Goal: Information Seeking & Learning: Learn about a topic

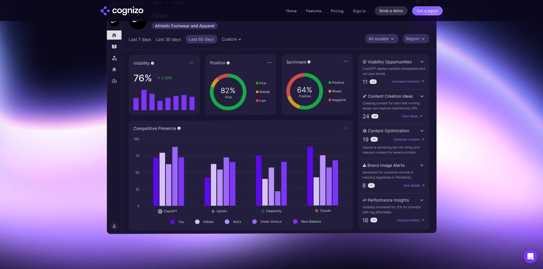
scroll to position [171, 0]
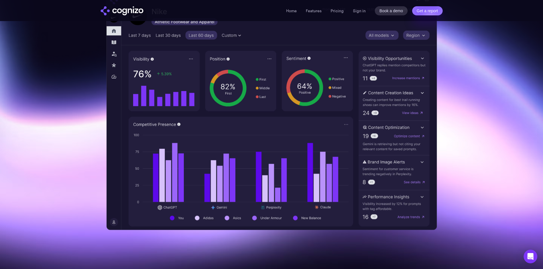
click at [338, 14] on li "Pricing" at bounding box center [336, 10] width 13 height 7
click at [338, 11] on link "Pricing" at bounding box center [336, 10] width 13 height 5
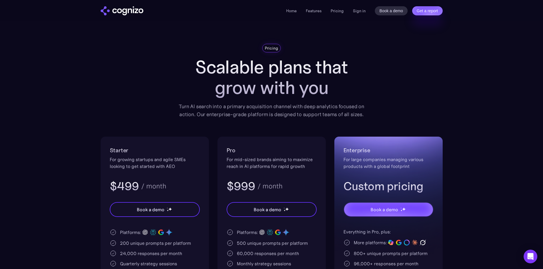
scroll to position [85, 0]
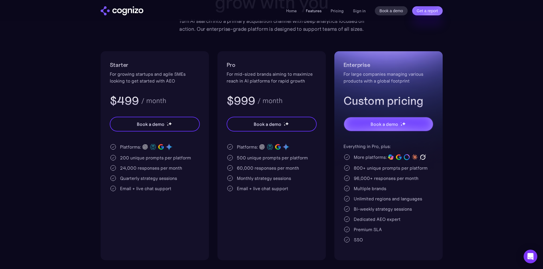
click at [307, 12] on link "Features" at bounding box center [314, 10] width 16 height 5
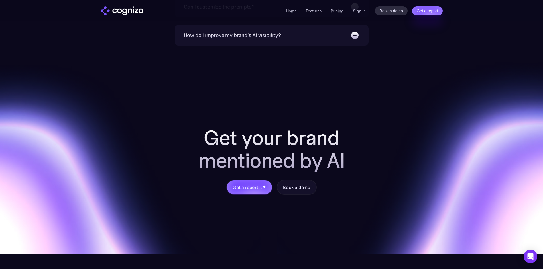
scroll to position [2126, 0]
